Goal: Book appointment/travel/reservation

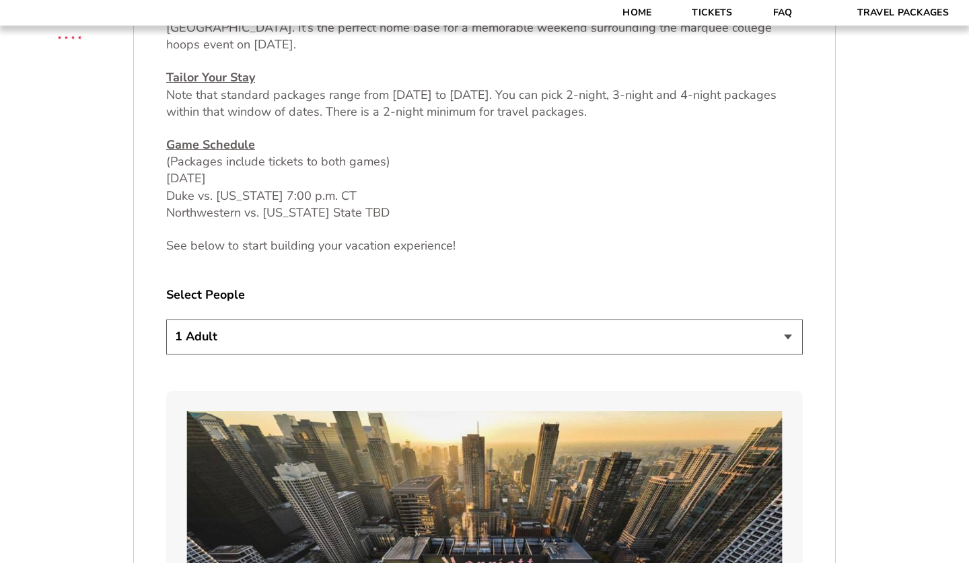
scroll to position [648, 0]
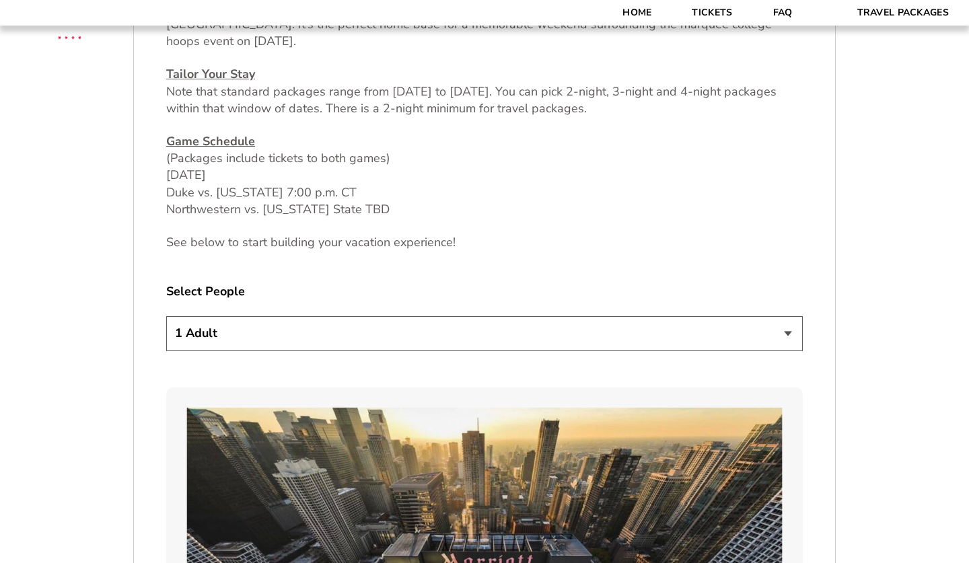
select select "2 Adults + 3 Children"
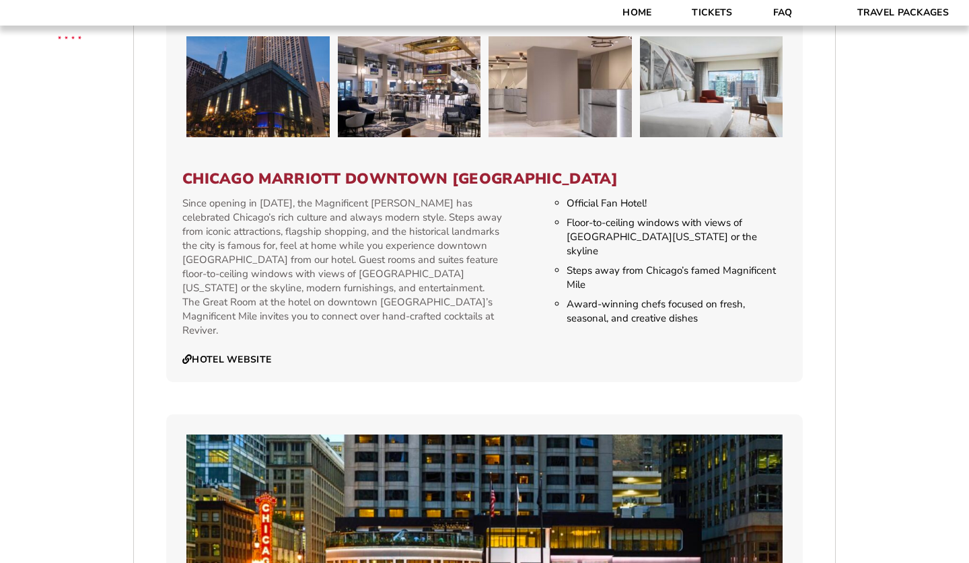
scroll to position [1368, 0]
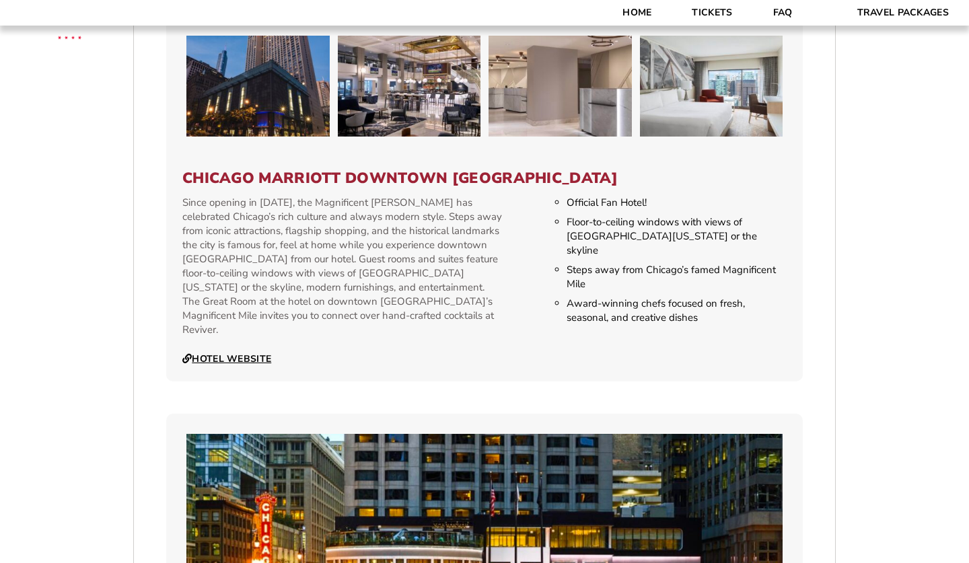
click at [234, 353] on link "Hotel Website" at bounding box center [226, 359] width 89 height 12
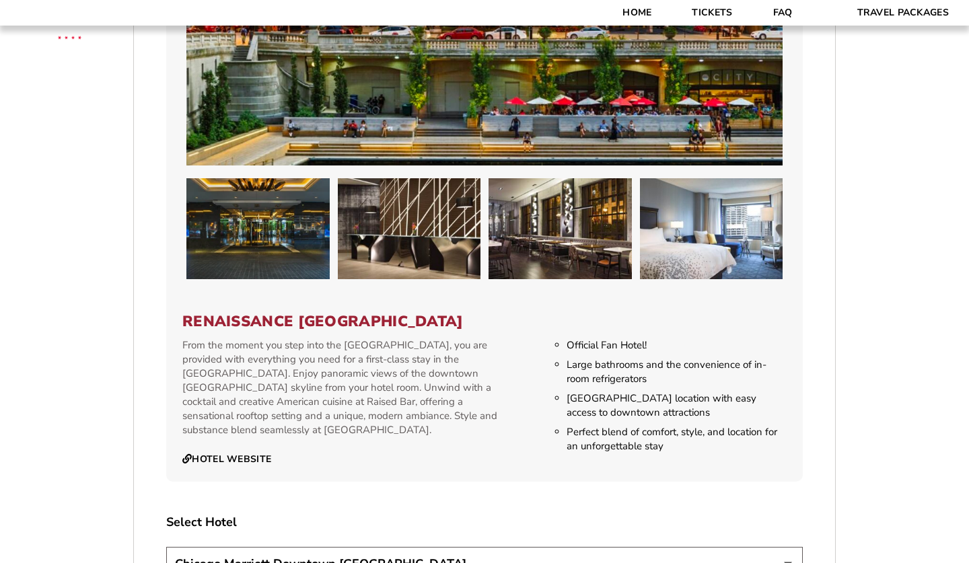
scroll to position [1989, 0]
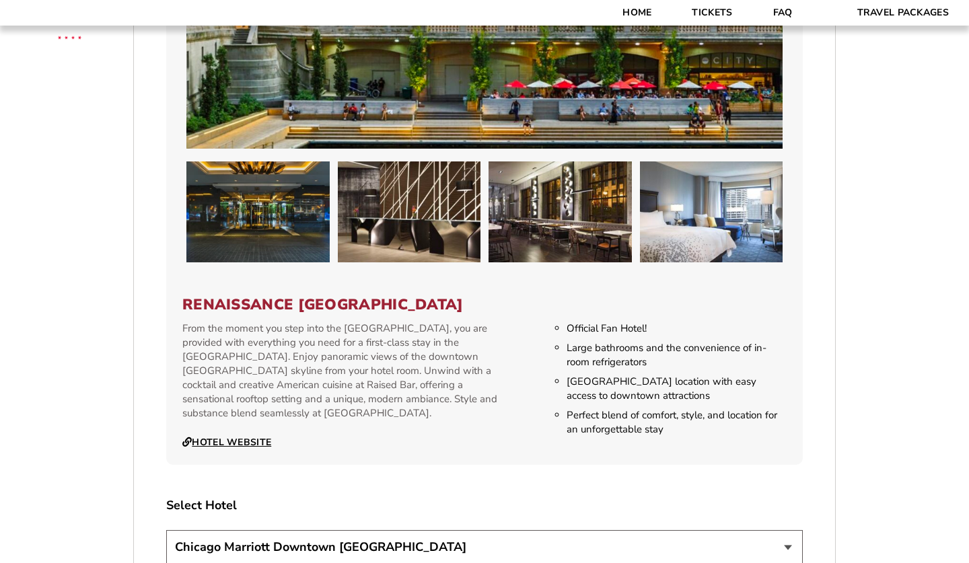
click at [218, 437] on link "Hotel Website" at bounding box center [226, 443] width 89 height 12
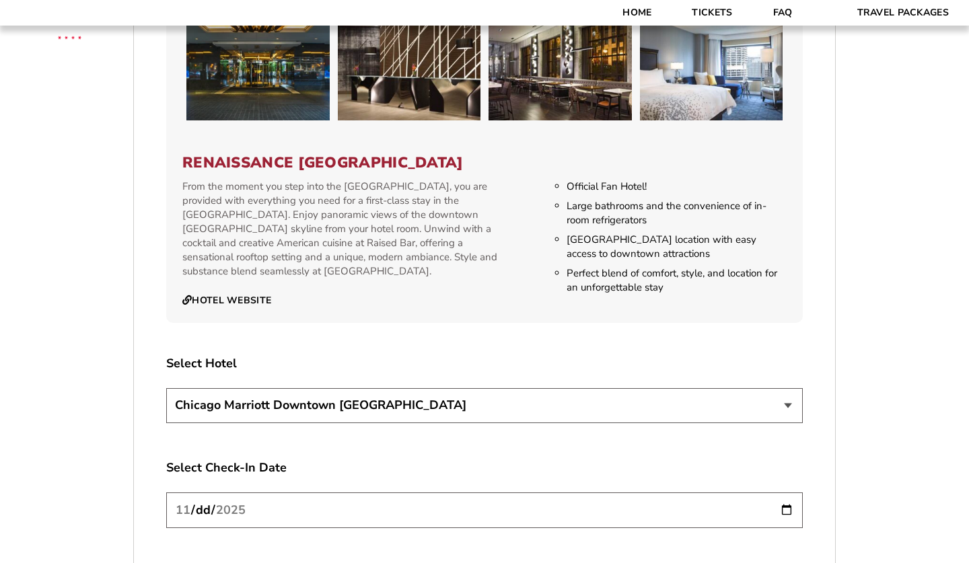
scroll to position [2133, 0]
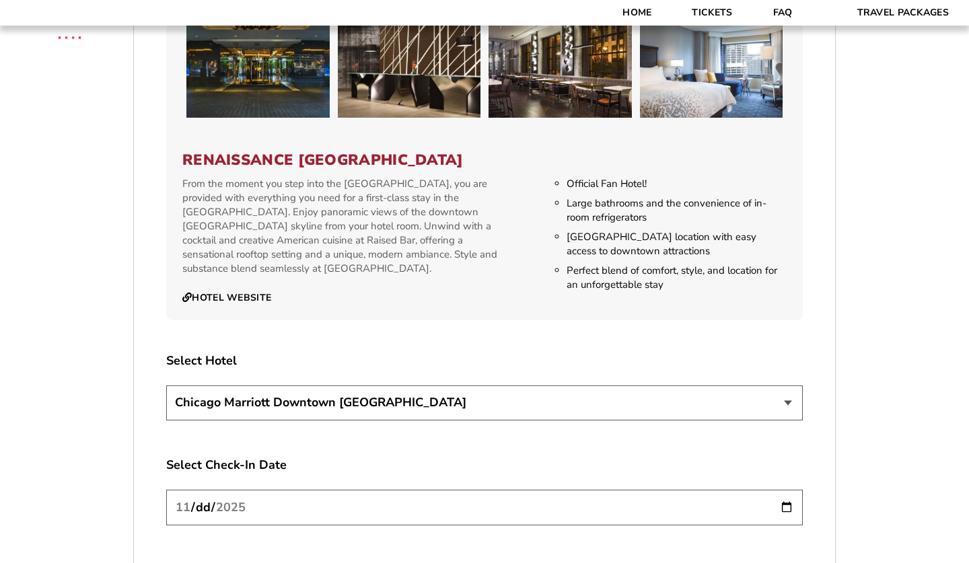
select select "21326"
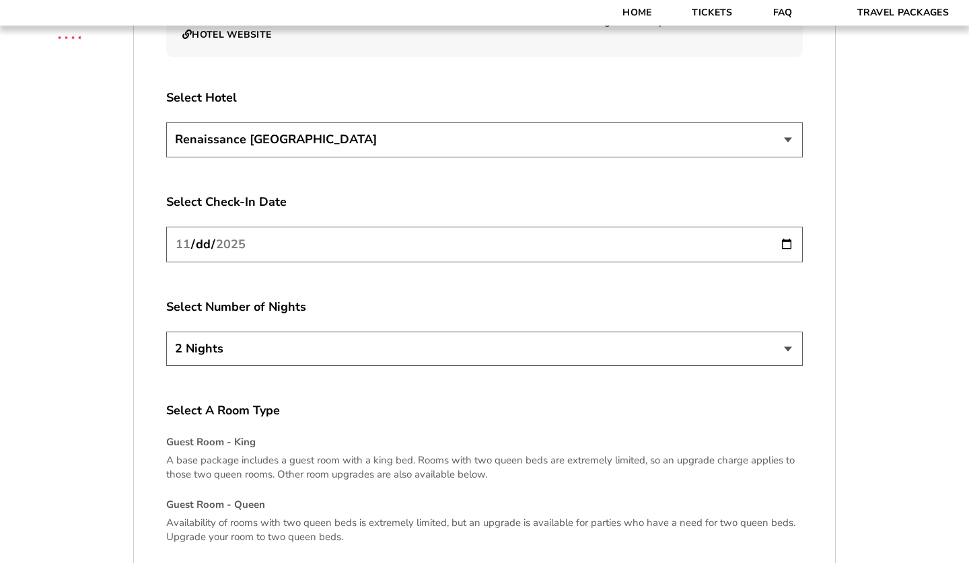
scroll to position [2400, 0]
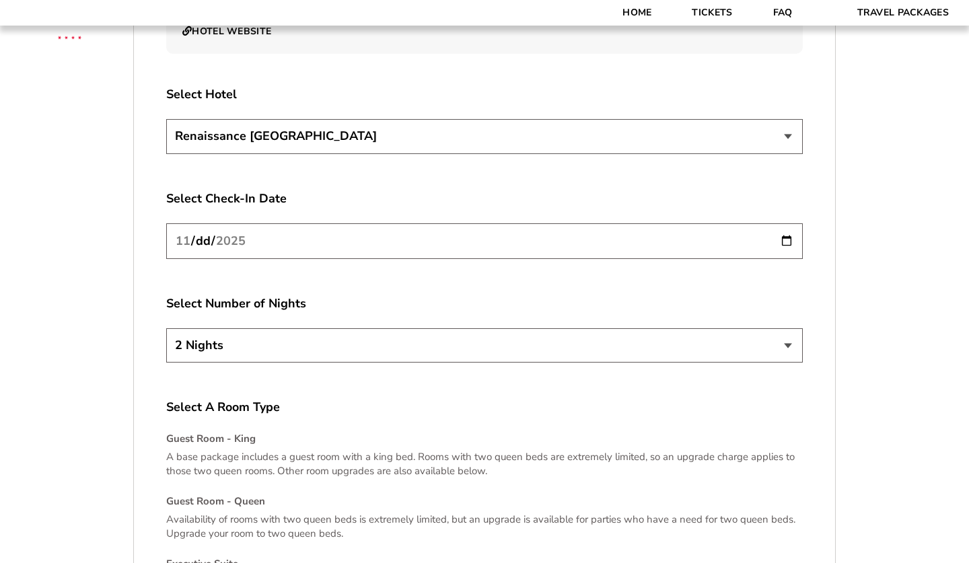
click at [269, 223] on input "[DATE]" at bounding box center [484, 241] width 637 height 36
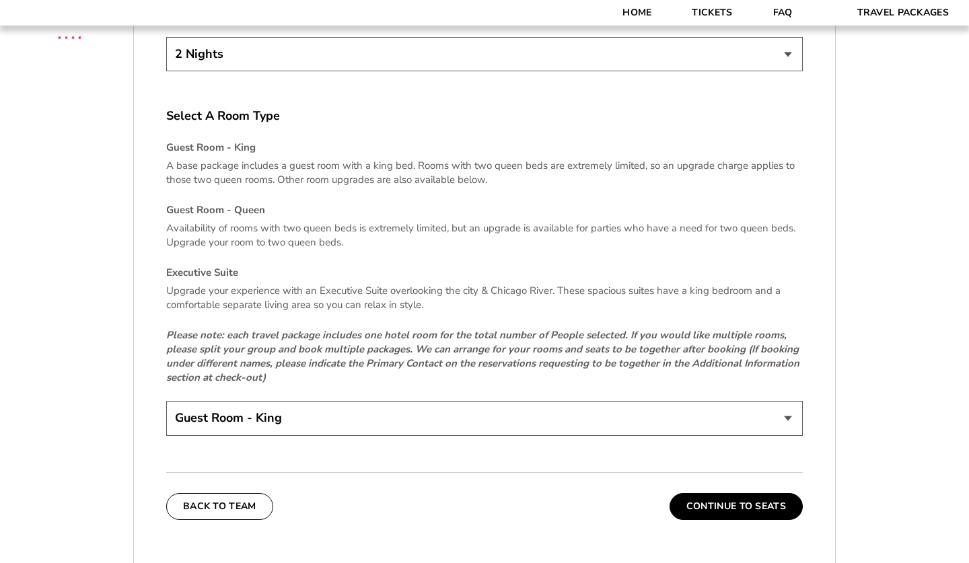
scroll to position [2691, 0]
select select "Executive Suite"
click at [763, 497] on button "Continue To Seats" at bounding box center [736, 508] width 133 height 27
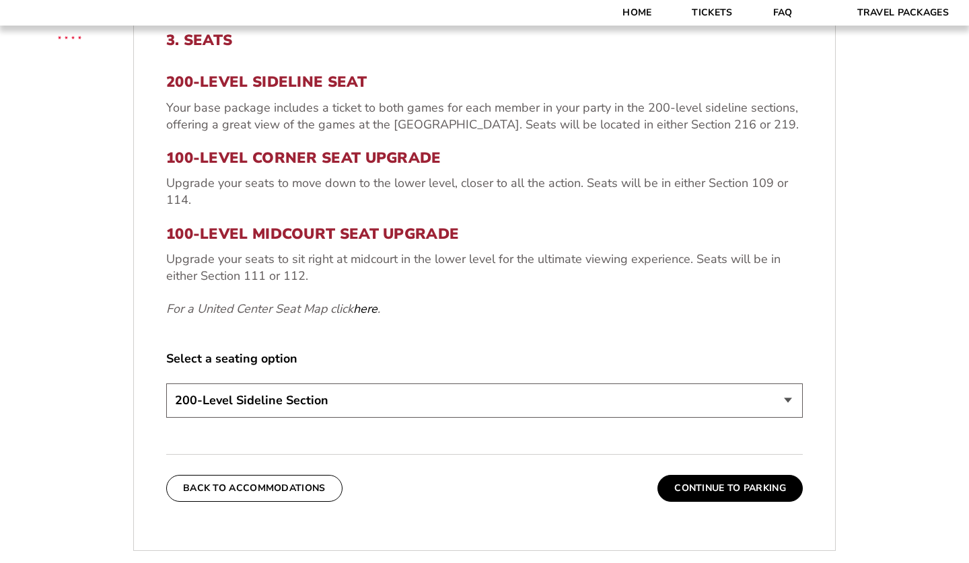
scroll to position [491, 0]
select select "100-Level Midcourt Seat Upgrade"
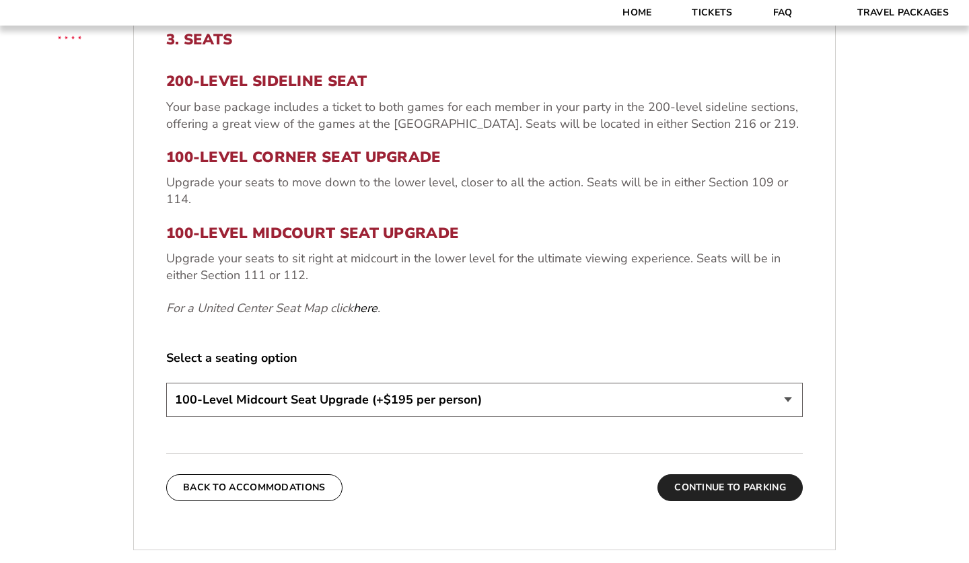
click at [690, 485] on button "Continue To Parking" at bounding box center [729, 487] width 145 height 27
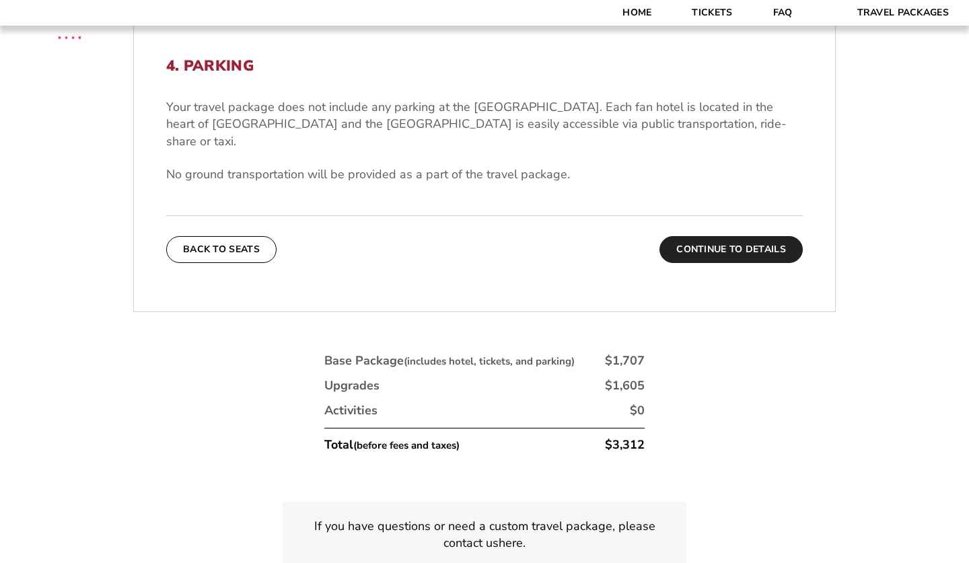
scroll to position [466, 0]
click at [733, 235] on button "Continue To Details" at bounding box center [731, 248] width 143 height 27
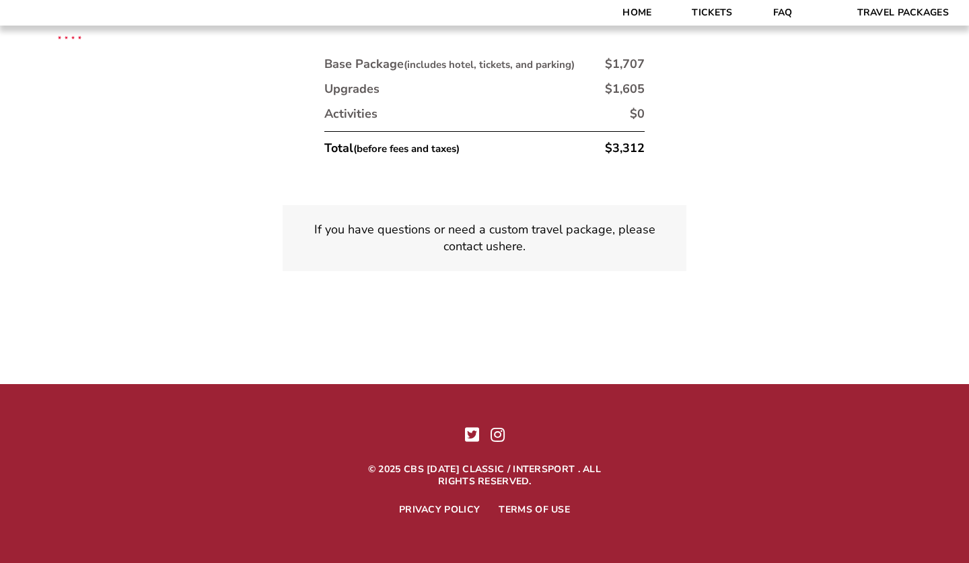
scroll to position [870, 0]
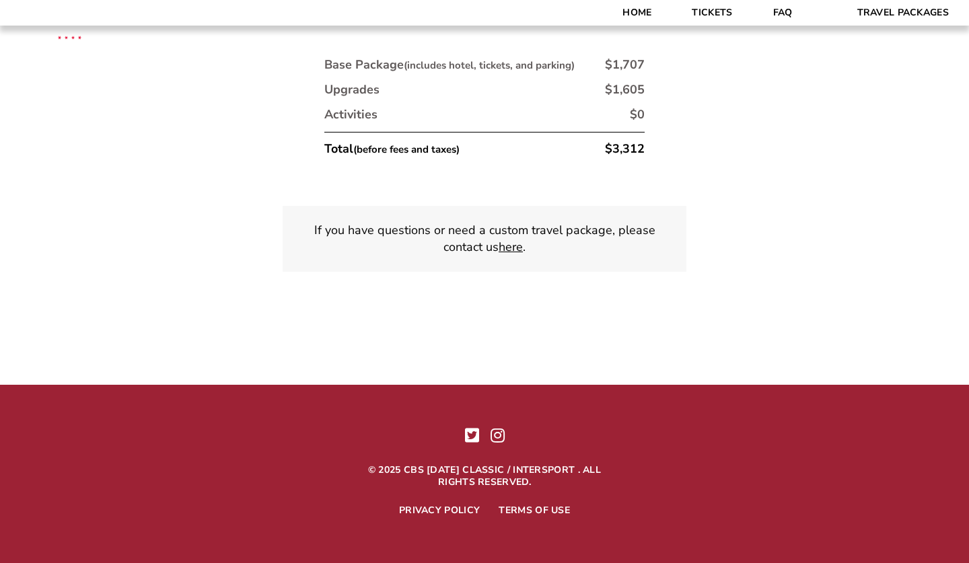
click at [513, 245] on link "here" at bounding box center [511, 247] width 24 height 17
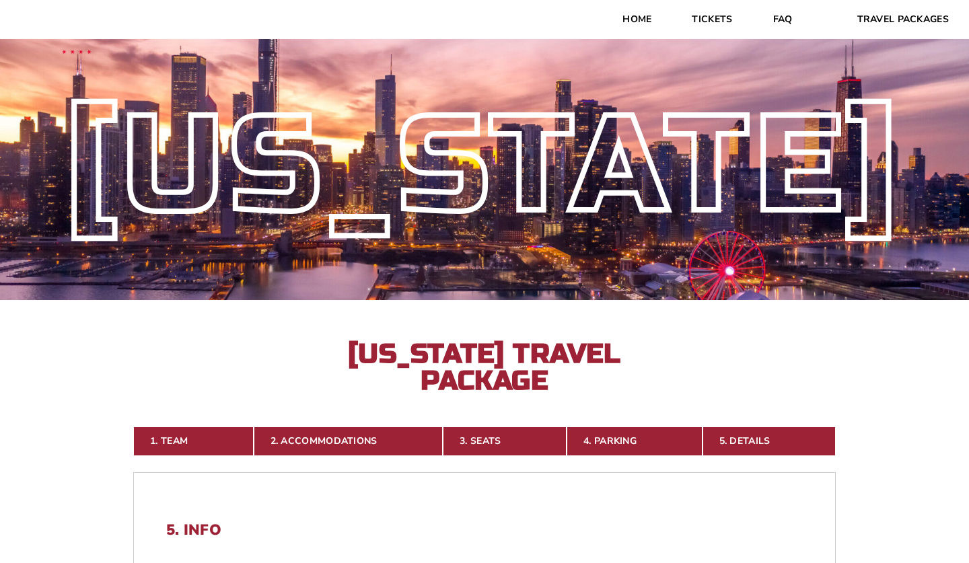
scroll to position [0, 0]
click at [303, 443] on link "2. Accommodations" at bounding box center [349, 442] width 190 height 30
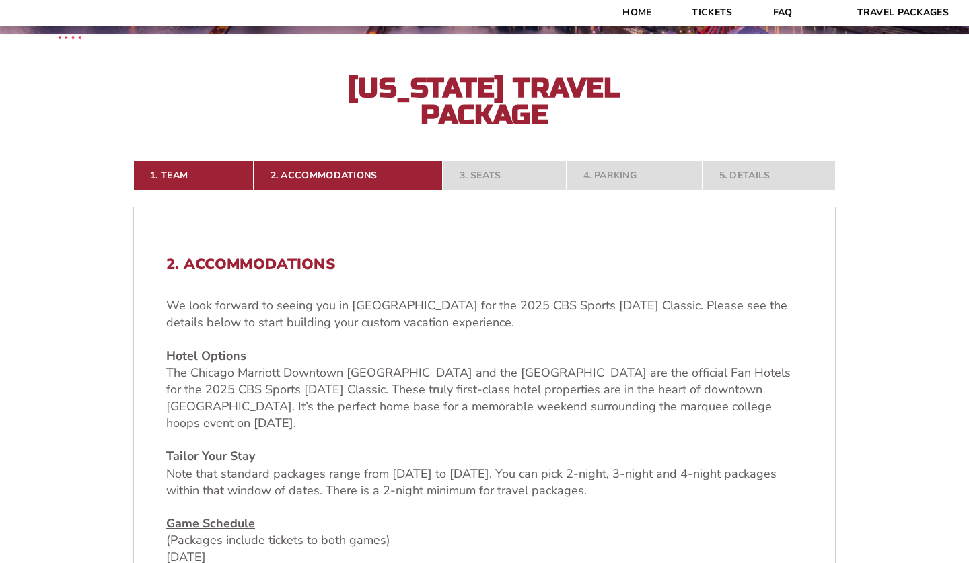
scroll to position [290, 0]
